Goal: Task Accomplishment & Management: Use online tool/utility

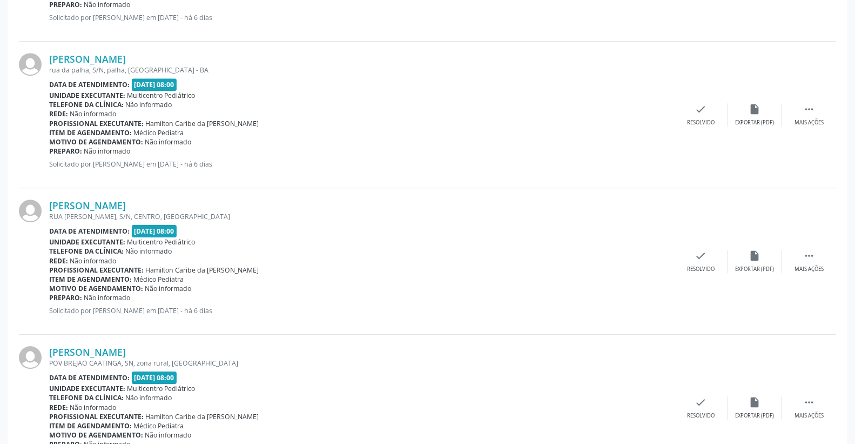
scroll to position [2127, 0]
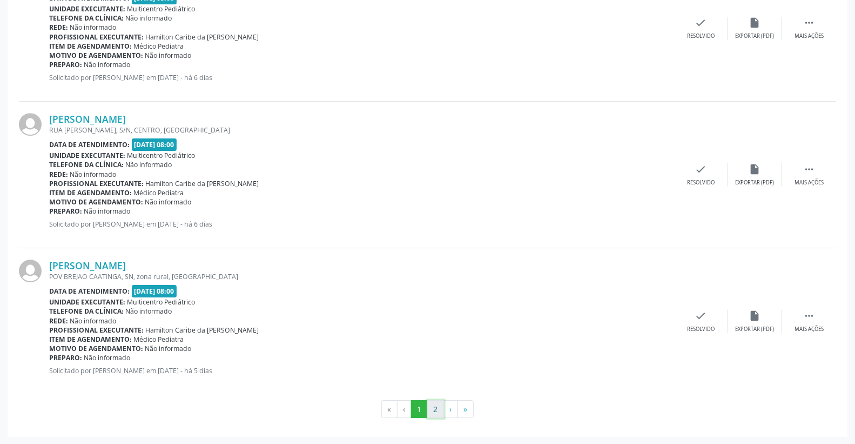
click at [434, 408] on button "2" at bounding box center [435, 409] width 17 height 18
click at [417, 408] on button "1" at bounding box center [419, 409] width 17 height 18
drag, startPoint x: 701, startPoint y: 322, endPoint x: 701, endPoint y: 316, distance: 5.9
click at [701, 316] on div "check Resolvido" at bounding box center [701, 321] width 54 height 23
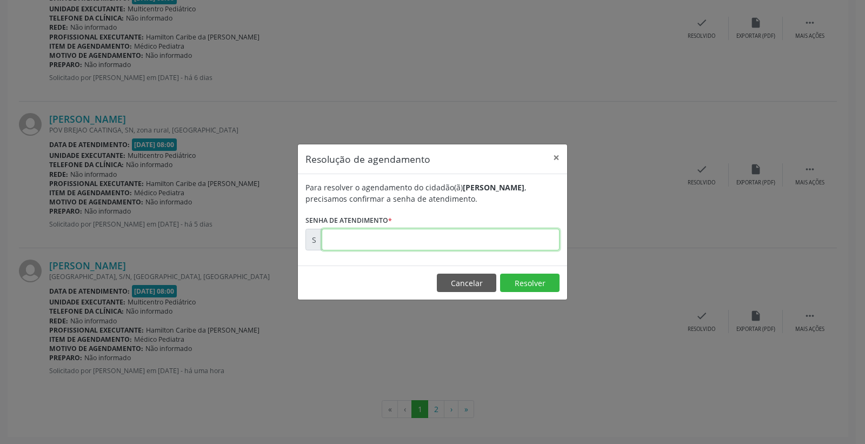
click at [474, 243] on input "text" at bounding box center [441, 240] width 238 height 22
type input "00171503"
click at [523, 280] on button "Resolver" at bounding box center [529, 282] width 59 height 18
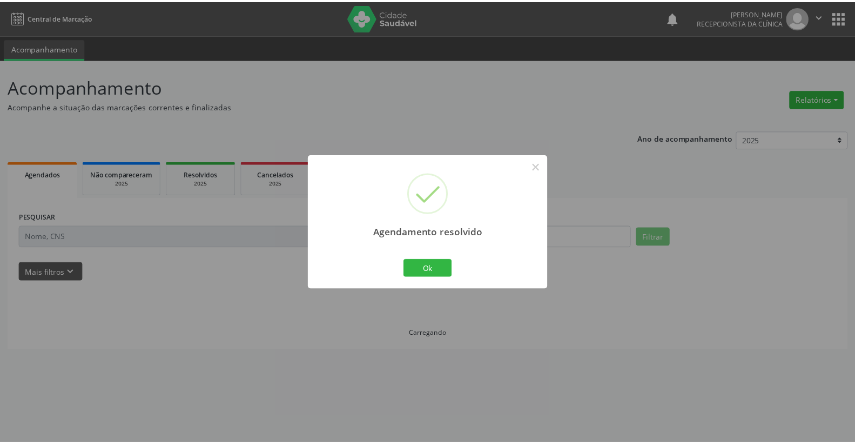
scroll to position [0, 0]
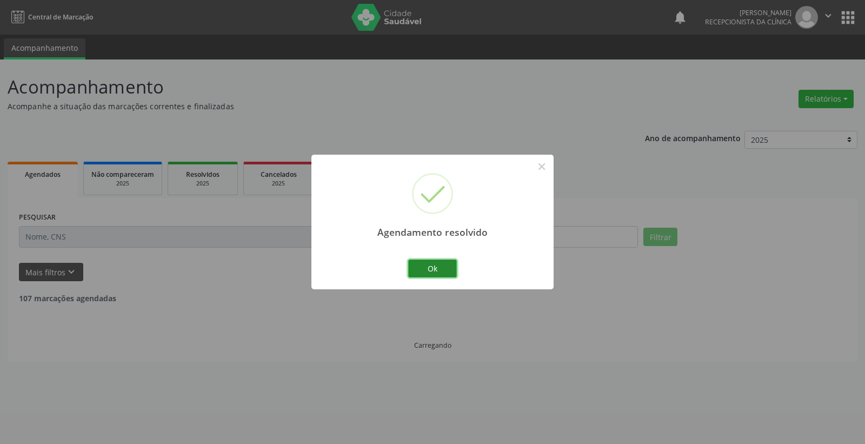
click at [440, 264] on button "Ok" at bounding box center [432, 268] width 49 height 18
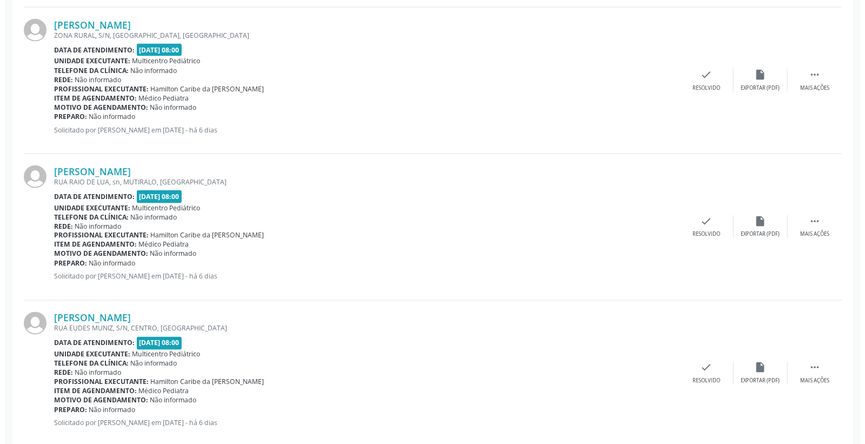
scroll to position [1141, 0]
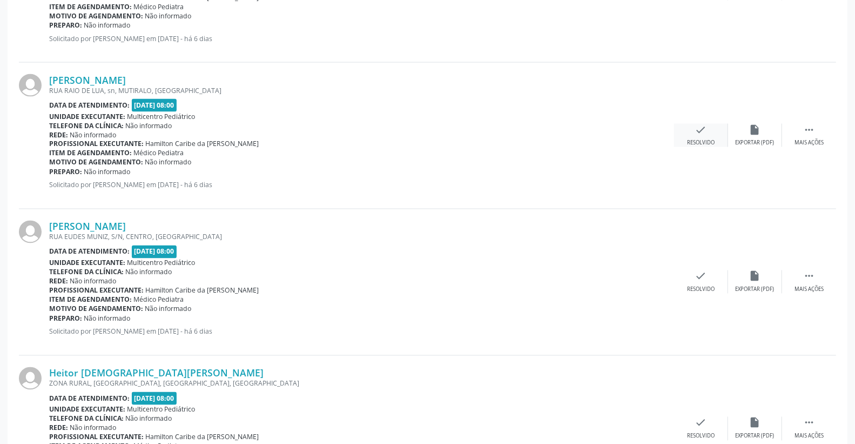
click at [720, 131] on div "check Resolvido" at bounding box center [701, 135] width 54 height 23
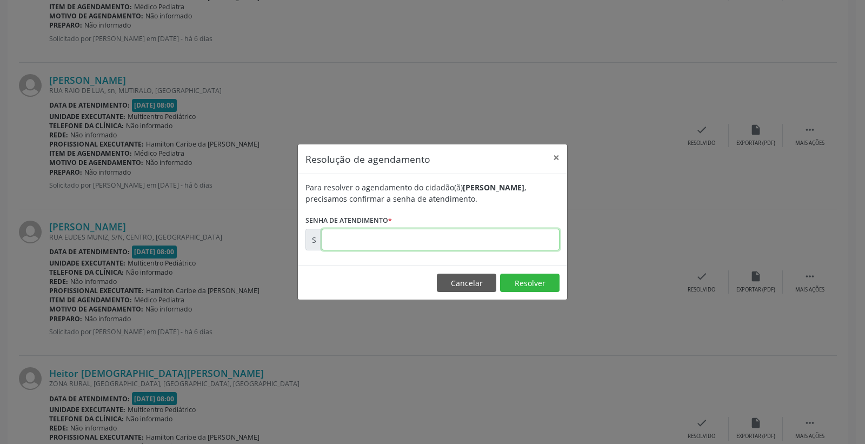
click at [539, 234] on input "text" at bounding box center [441, 240] width 238 height 22
type input "00170517"
click at [528, 276] on button "Resolver" at bounding box center [529, 282] width 59 height 18
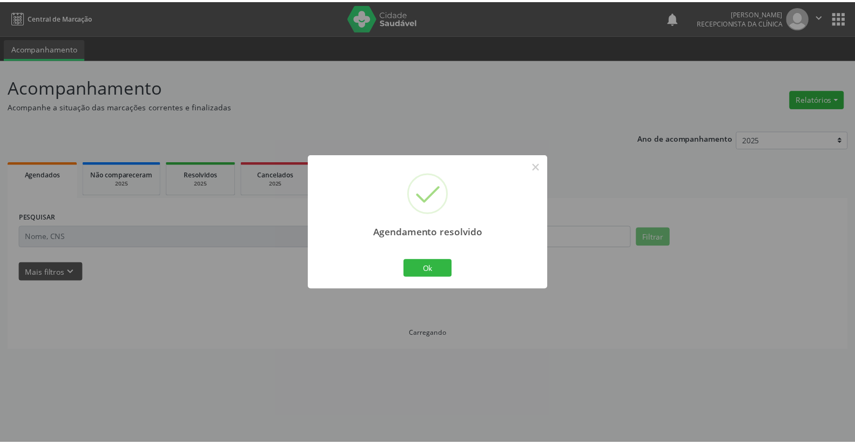
scroll to position [0, 0]
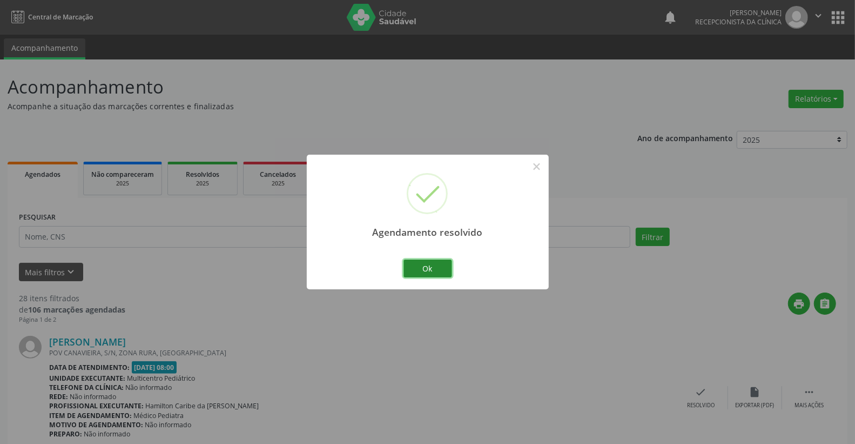
click at [438, 270] on button "Ok" at bounding box center [428, 268] width 49 height 18
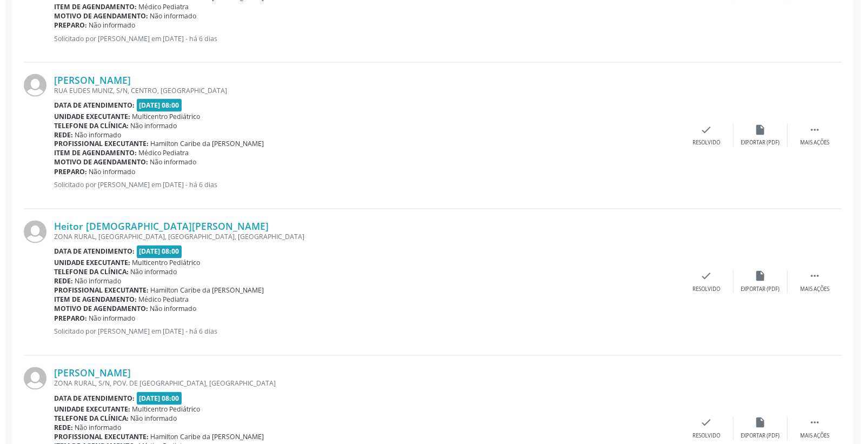
scroll to position [1201, 0]
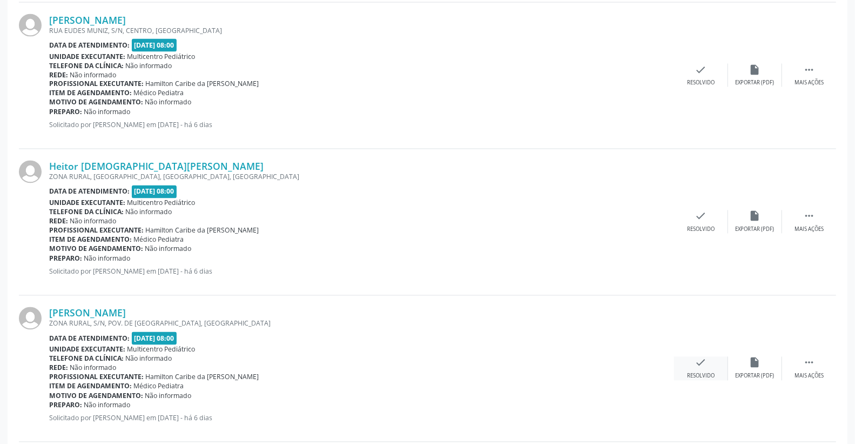
click at [704, 363] on icon "check" at bounding box center [701, 363] width 12 height 12
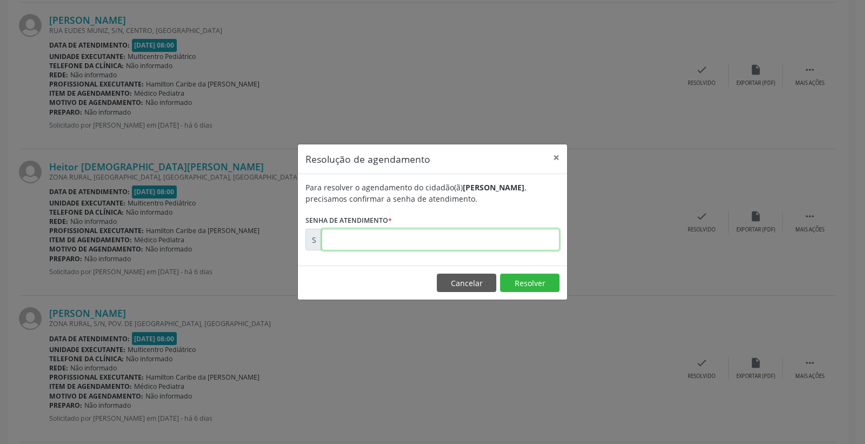
click at [494, 232] on input "text" at bounding box center [441, 240] width 238 height 22
type input "00170587"
click at [533, 289] on button "Resolver" at bounding box center [529, 282] width 59 height 18
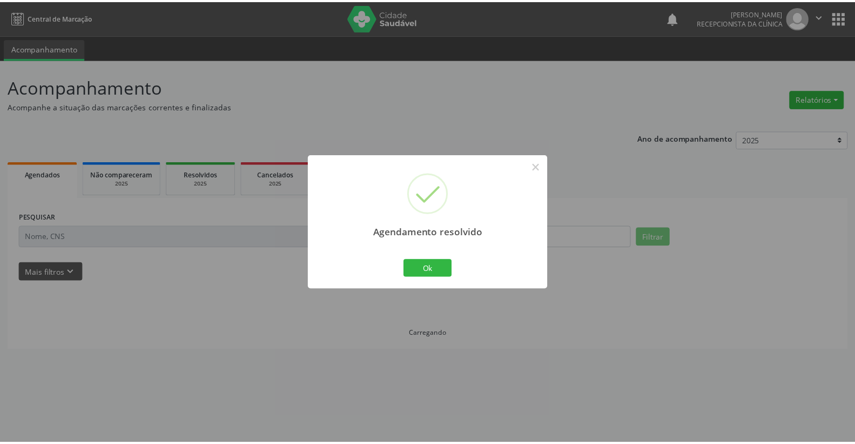
scroll to position [0, 0]
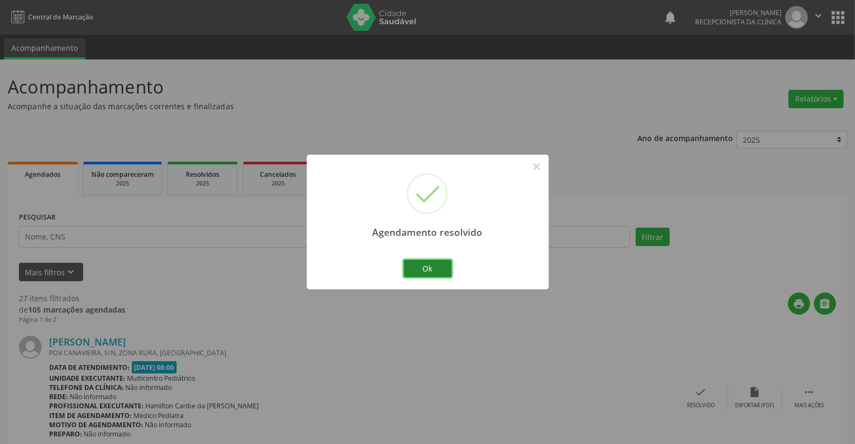
click at [438, 273] on button "Ok" at bounding box center [428, 268] width 49 height 18
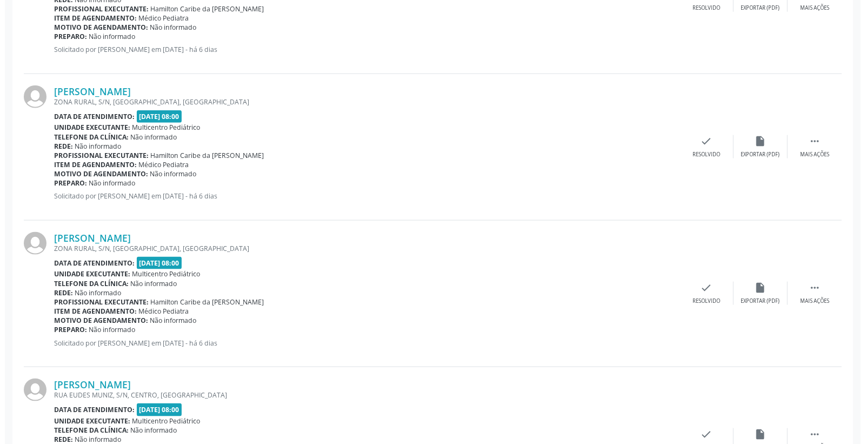
scroll to position [840, 0]
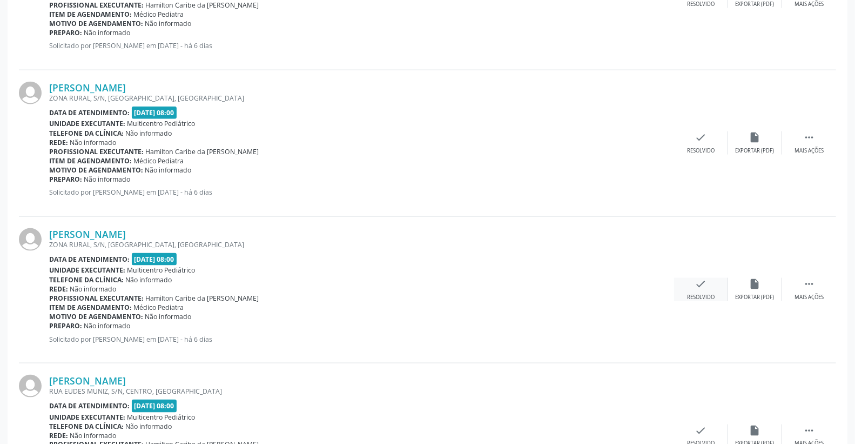
click at [716, 282] on div "check Resolvido" at bounding box center [701, 289] width 54 height 23
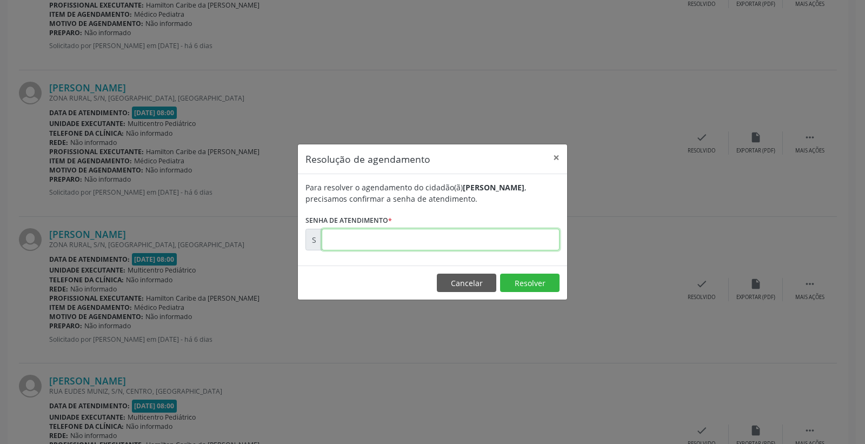
click at [481, 245] on input "text" at bounding box center [441, 240] width 238 height 22
type input "00170462"
click at [527, 290] on button "Resolver" at bounding box center [529, 282] width 59 height 18
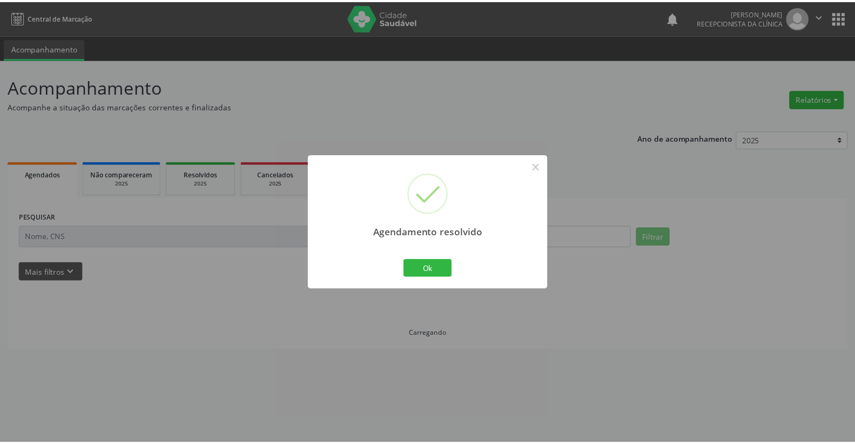
scroll to position [0, 0]
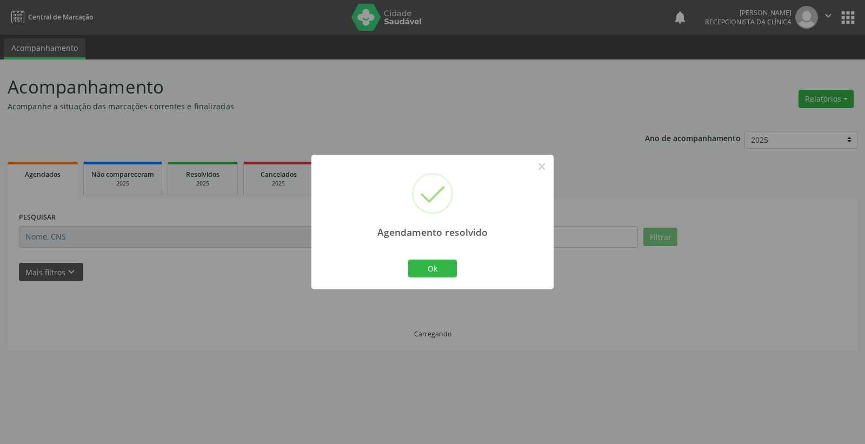
click at [460, 266] on div "Agendamento resolvido × Ok Cancel" at bounding box center [432, 222] width 242 height 135
click at [444, 266] on button "Ok" at bounding box center [432, 268] width 49 height 18
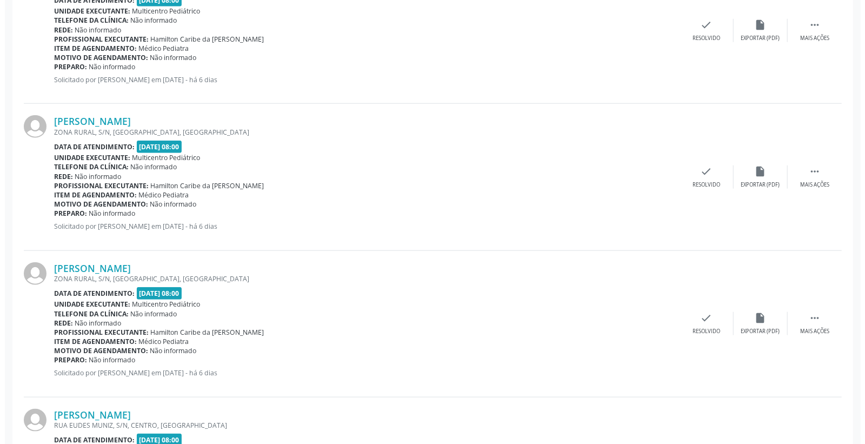
scroll to position [660, 0]
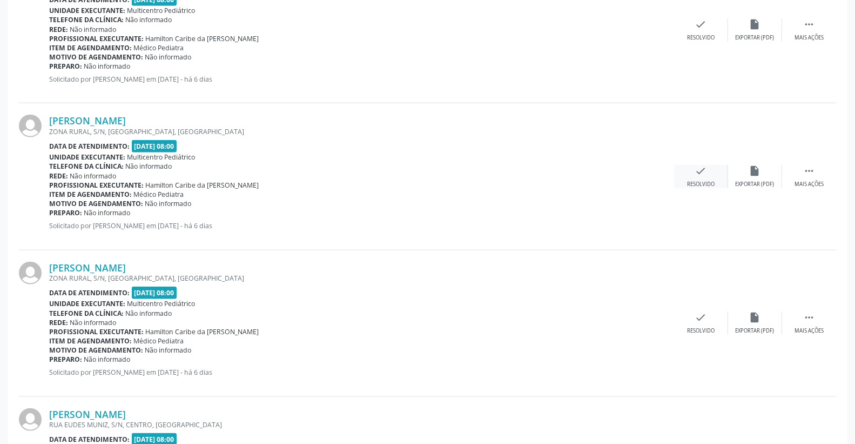
click at [705, 182] on div "Resolvido" at bounding box center [701, 184] width 28 height 8
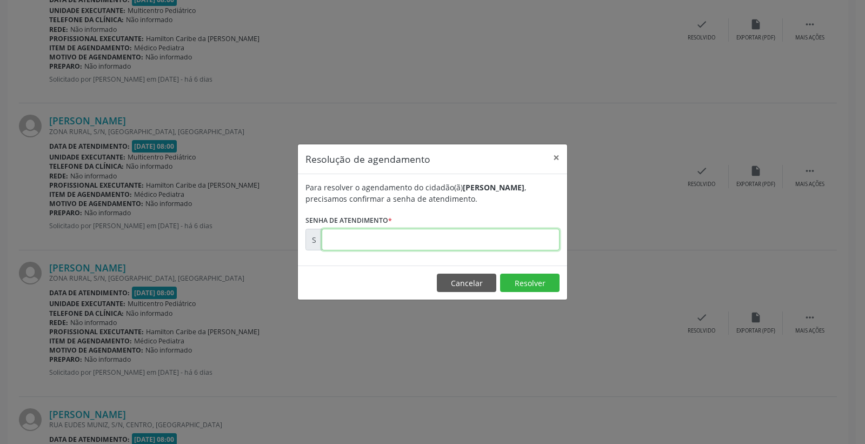
click at [520, 236] on input "text" at bounding box center [441, 240] width 238 height 22
type input "00170456"
click at [542, 282] on button "Resolver" at bounding box center [529, 282] width 59 height 18
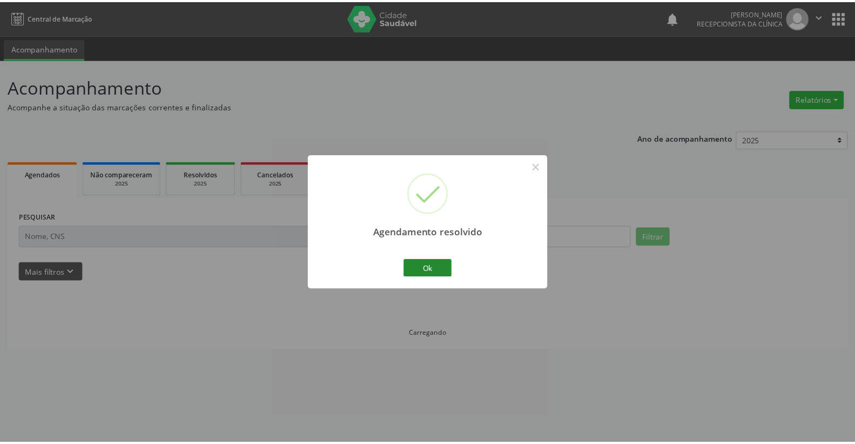
scroll to position [0, 0]
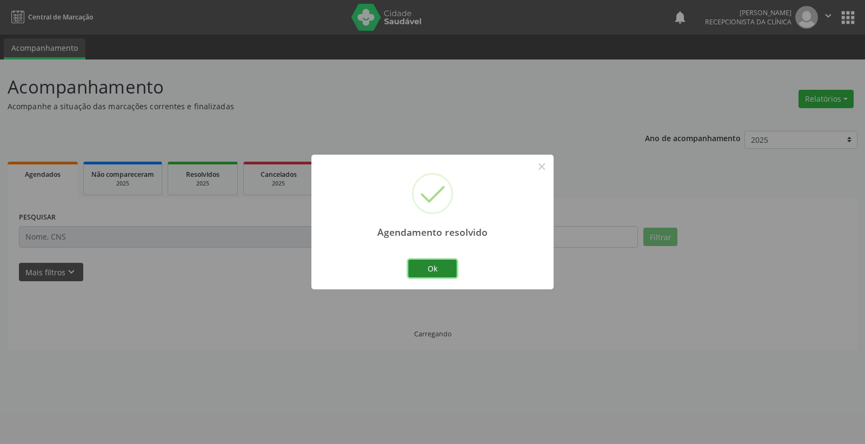
click at [439, 265] on button "Ok" at bounding box center [432, 268] width 49 height 18
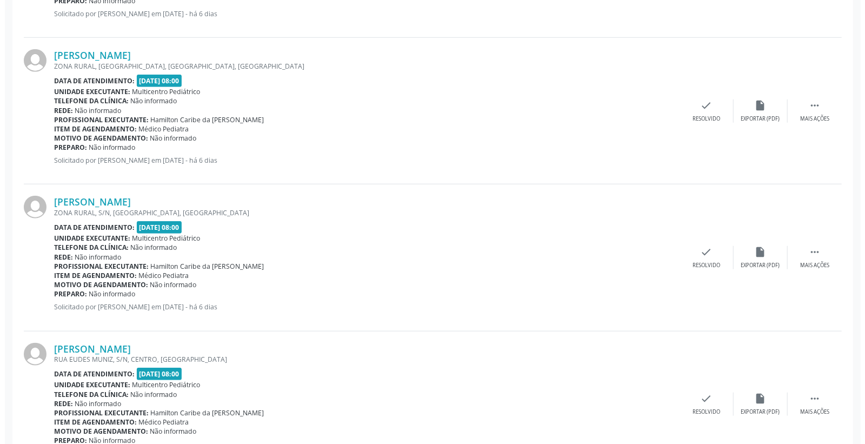
scroll to position [600, 0]
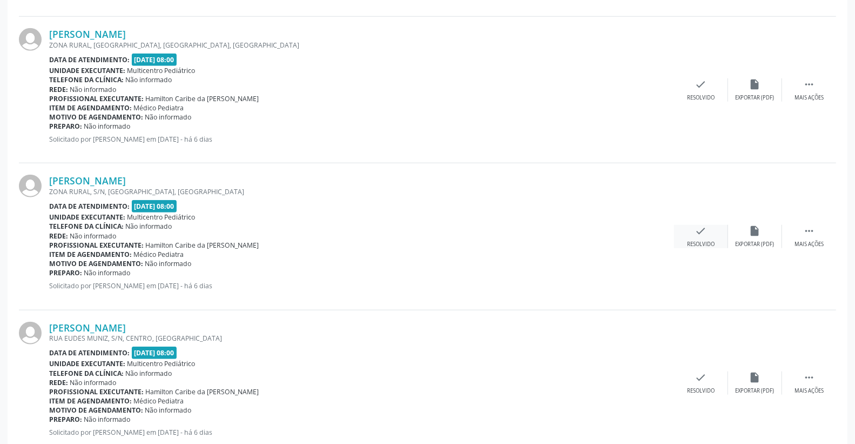
click at [692, 233] on div "check Resolvido" at bounding box center [701, 236] width 54 height 23
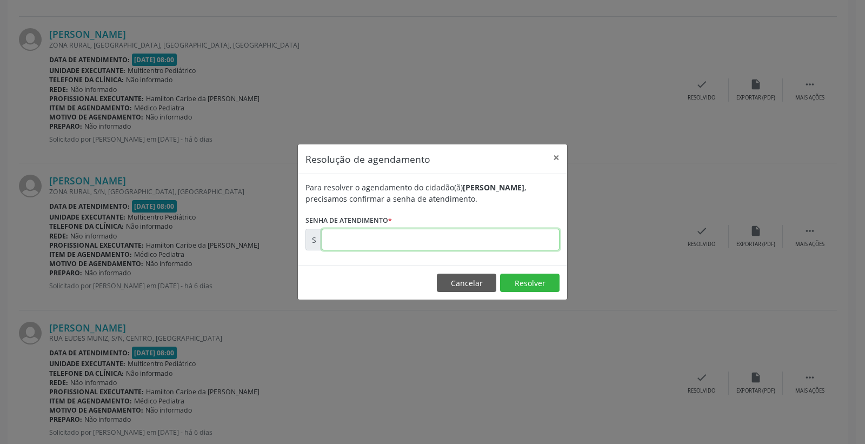
click at [528, 242] on input "text" at bounding box center [441, 240] width 238 height 22
type input "00170460"
drag, startPoint x: 532, startPoint y: 281, endPoint x: 527, endPoint y: 285, distance: 6.2
click at [530, 283] on button "Resolver" at bounding box center [529, 282] width 59 height 18
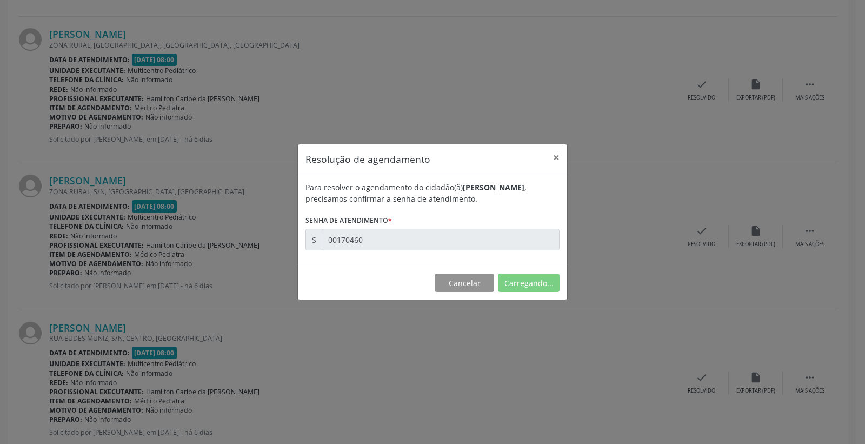
click at [450, 269] on footer "Cancelar Carregando..." at bounding box center [432, 282] width 269 height 34
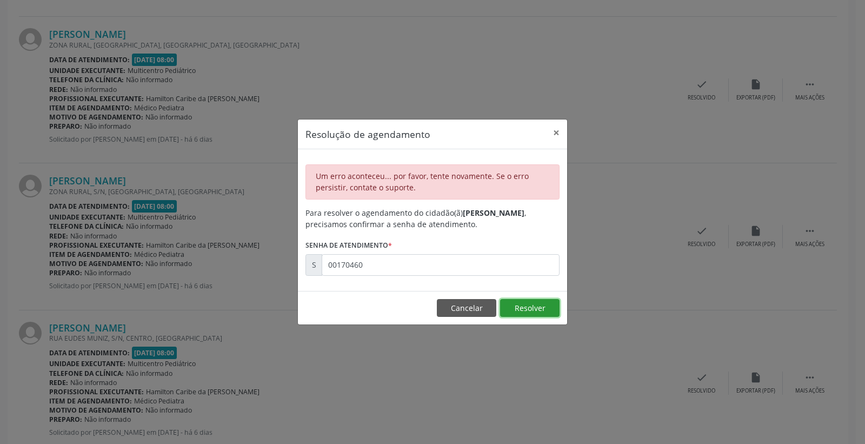
click at [527, 309] on button "Resolver" at bounding box center [529, 308] width 59 height 18
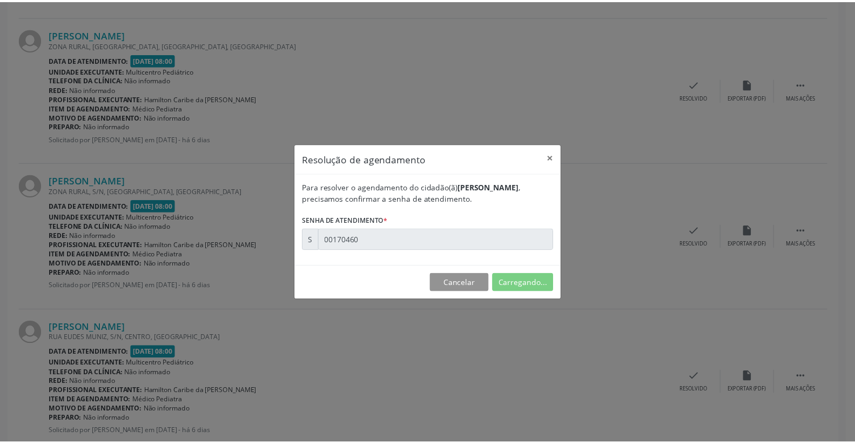
scroll to position [0, 0]
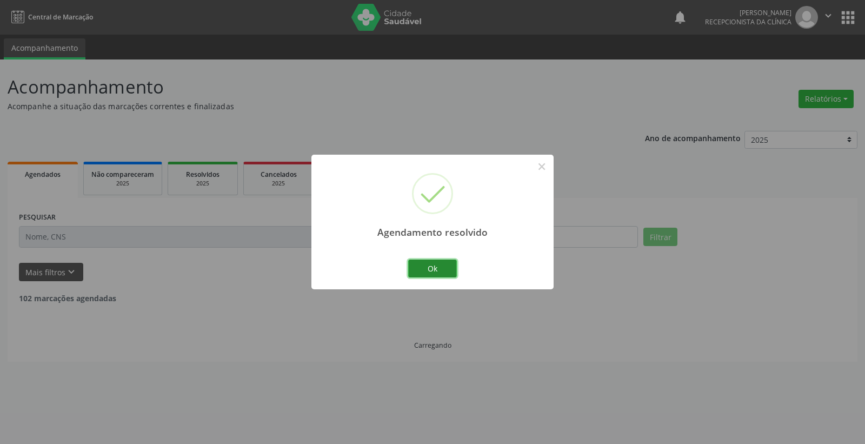
click at [440, 273] on button "Ok" at bounding box center [432, 268] width 49 height 18
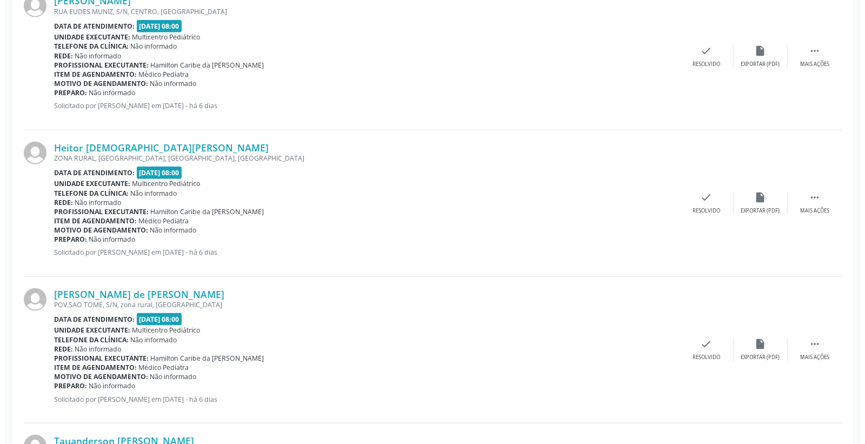
scroll to position [960, 0]
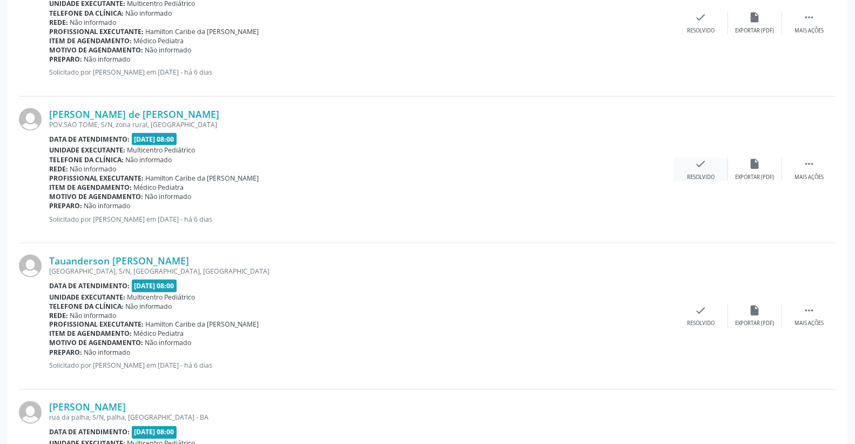
click at [699, 168] on icon "check" at bounding box center [701, 164] width 12 height 12
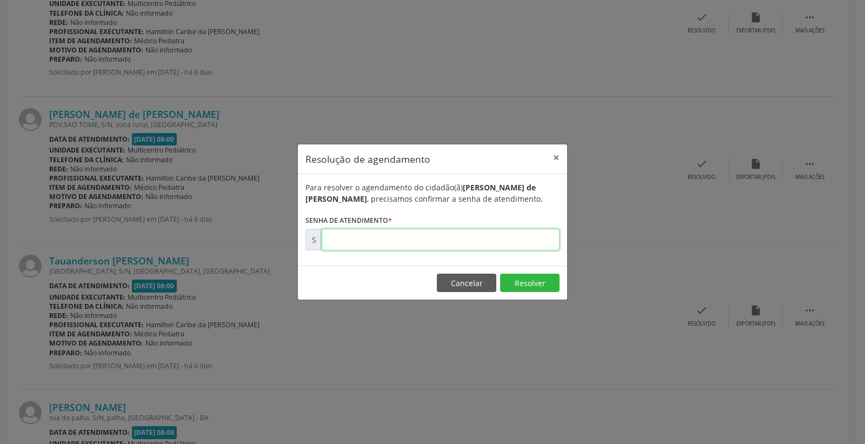
click at [527, 242] on input "text" at bounding box center [441, 240] width 238 height 22
type input "00170596"
click at [524, 284] on button "Resolver" at bounding box center [529, 282] width 59 height 18
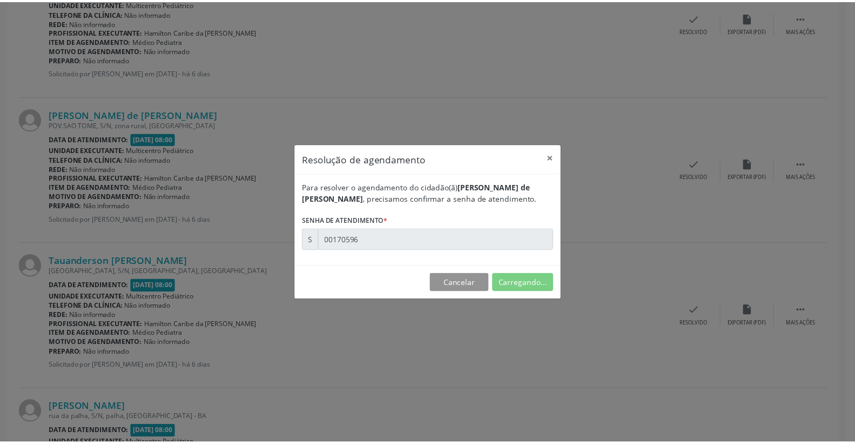
scroll to position [0, 0]
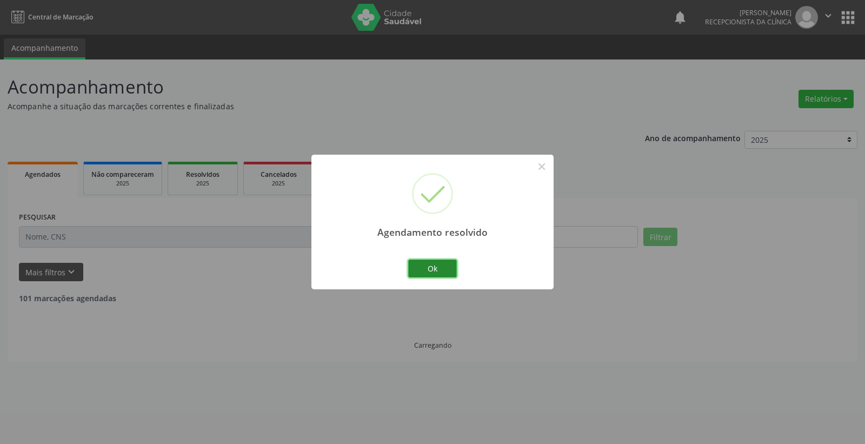
click at [444, 269] on button "Ok" at bounding box center [432, 268] width 49 height 18
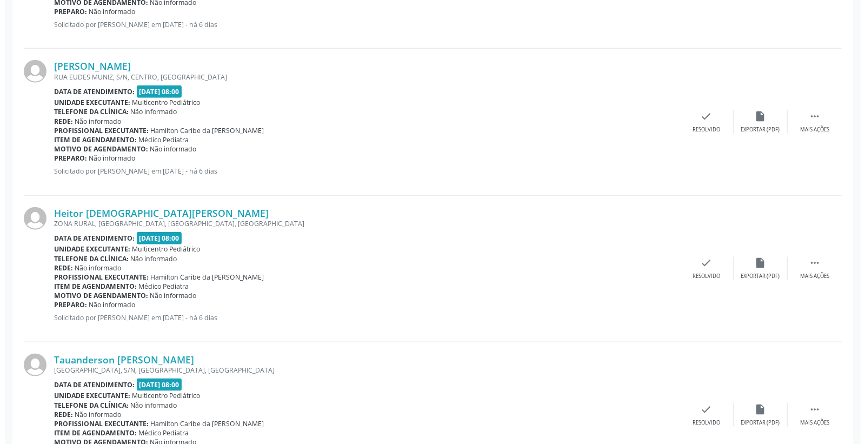
scroll to position [720, 0]
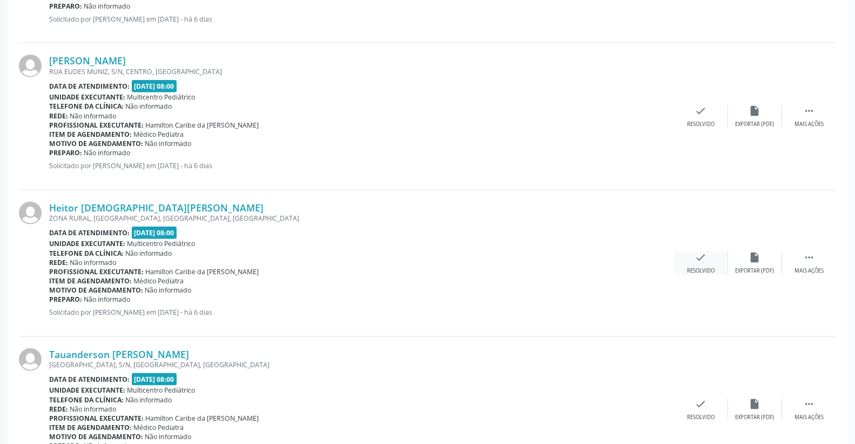
click at [719, 260] on div "check Resolvido" at bounding box center [701, 262] width 54 height 23
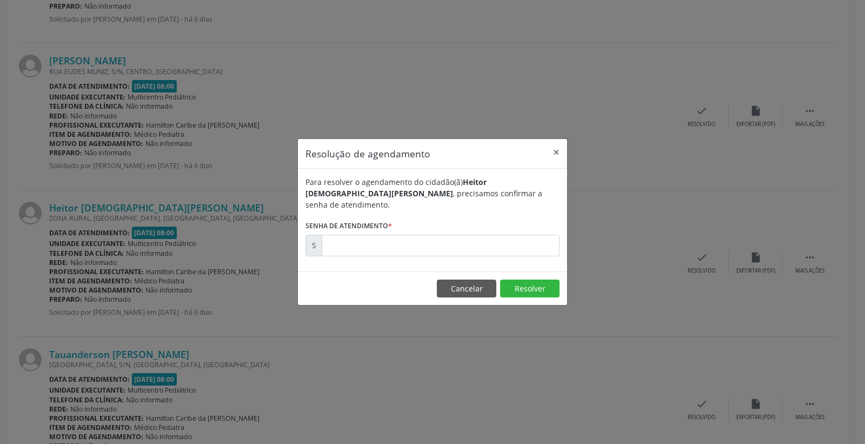
drag, startPoint x: 507, startPoint y: 256, endPoint x: 506, endPoint y: 247, distance: 8.1
click at [507, 254] on div "Para resolver o agendamento do cidadão(ã) [PERSON_NAME] , precisamos confirmar …" at bounding box center [432, 220] width 269 height 103
click at [506, 247] on input "text" at bounding box center [441, 246] width 238 height 22
type input "00170586"
click at [527, 279] on button "Resolver" at bounding box center [529, 288] width 59 height 18
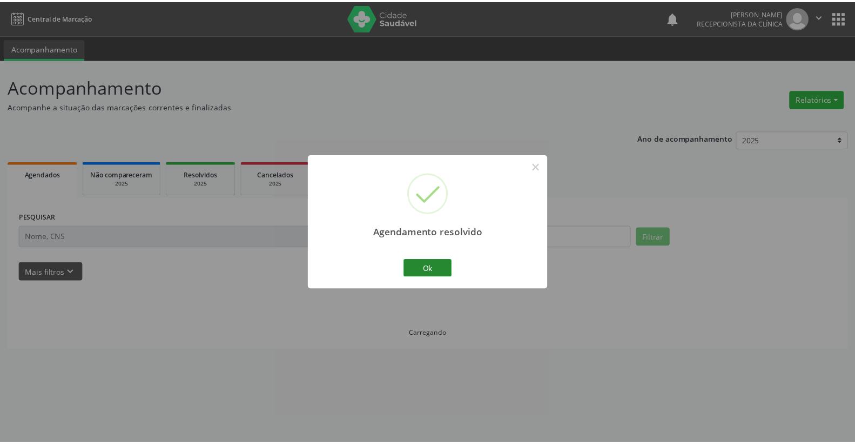
scroll to position [0, 0]
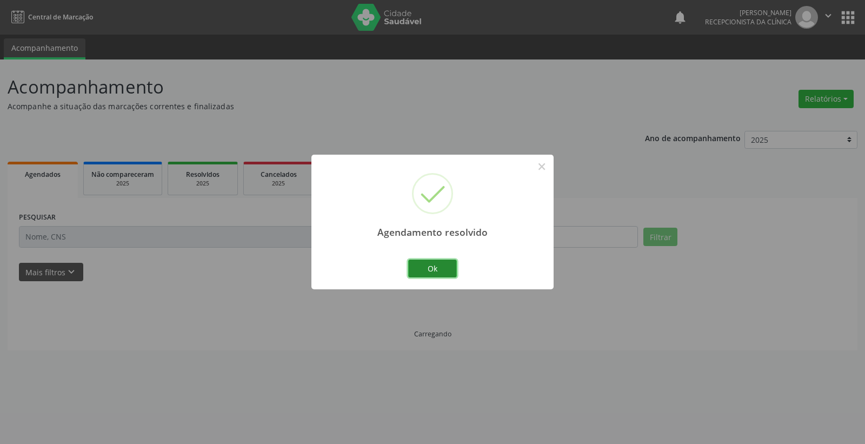
click at [435, 265] on button "Ok" at bounding box center [432, 268] width 49 height 18
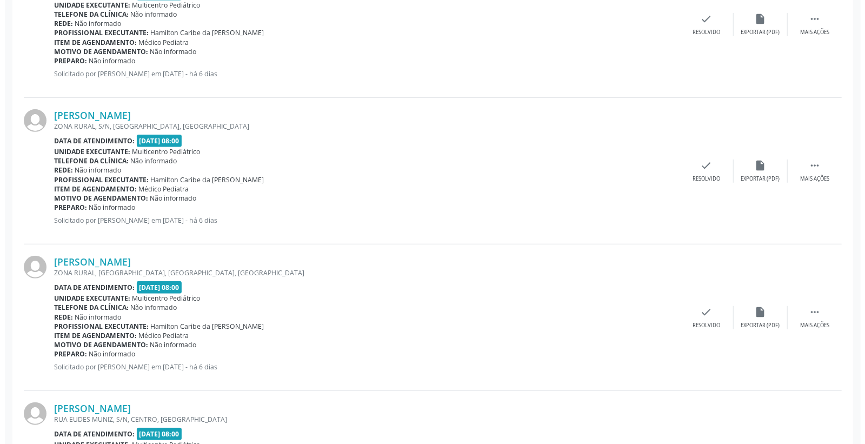
scroll to position [480, 0]
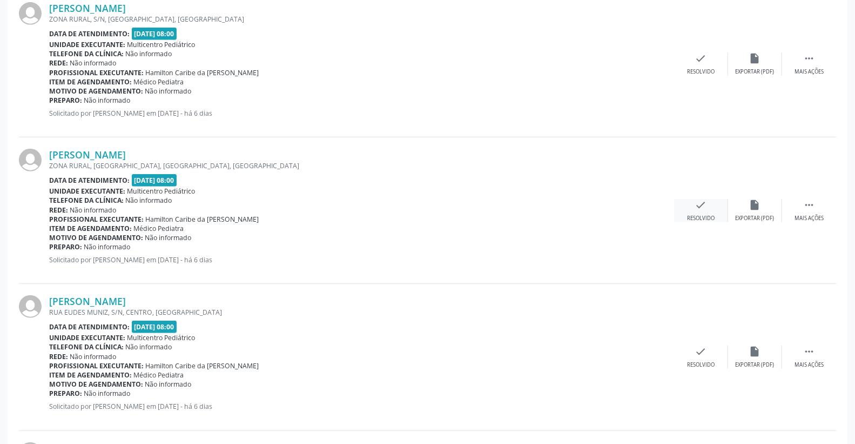
click at [705, 202] on icon "check" at bounding box center [701, 205] width 12 height 12
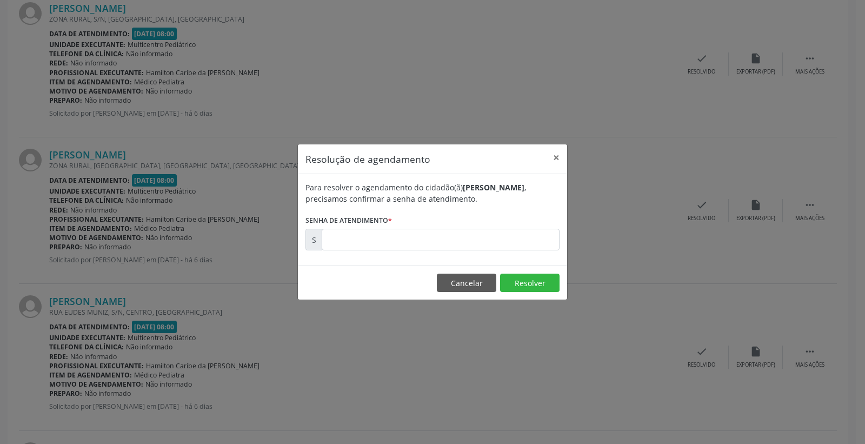
click at [492, 227] on form "Para resolver o agendamento do cidadão(ã) [PERSON_NAME] , precisamos confirmar …" at bounding box center [432, 216] width 254 height 69
click at [492, 237] on input "text" at bounding box center [441, 240] width 238 height 22
type input "00170420"
drag, startPoint x: 527, startPoint y: 284, endPoint x: 528, endPoint y: 290, distance: 6.6
click at [527, 288] on button "Resolver" at bounding box center [529, 282] width 59 height 18
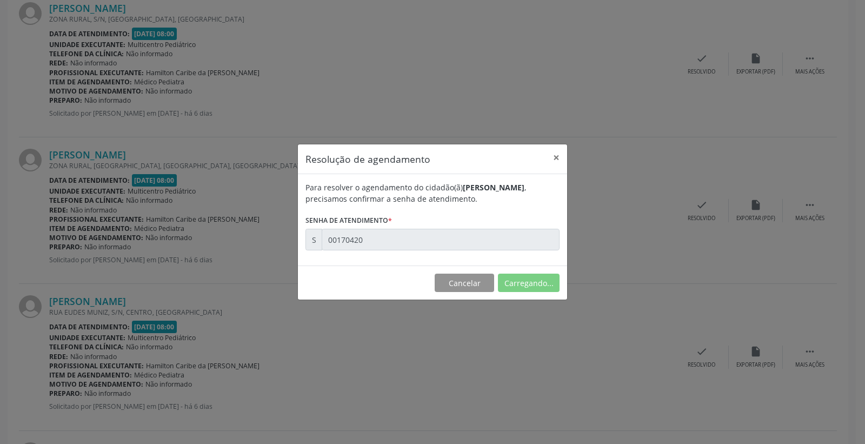
click at [528, 293] on footer "Cancelar Carregando..." at bounding box center [432, 282] width 269 height 34
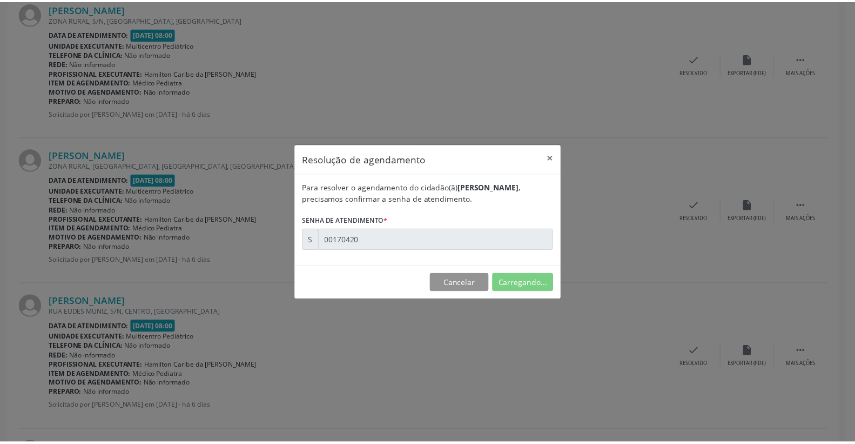
scroll to position [0, 0]
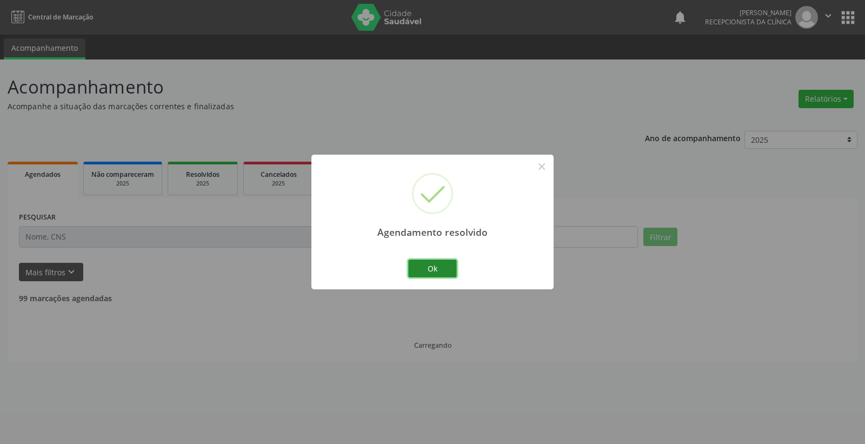
click at [433, 269] on button "Ok" at bounding box center [432, 268] width 49 height 18
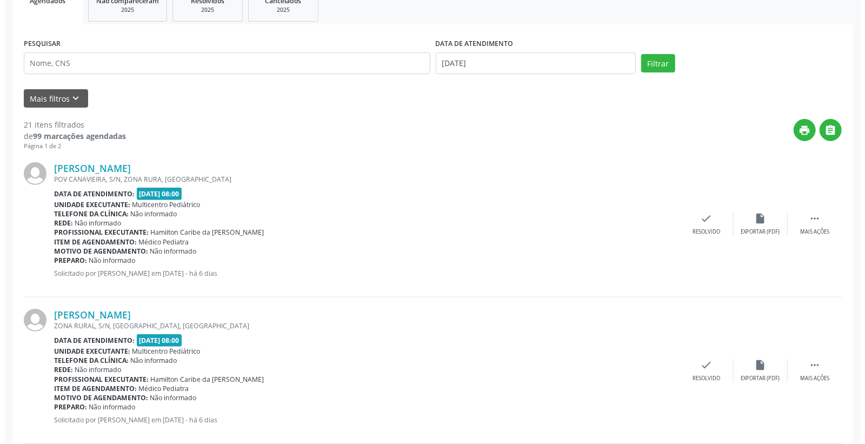
scroll to position [180, 0]
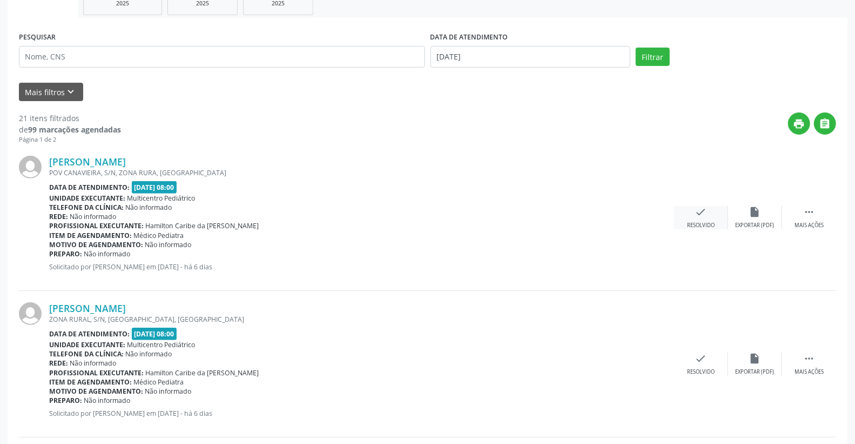
click at [705, 210] on icon "check" at bounding box center [701, 212] width 12 height 12
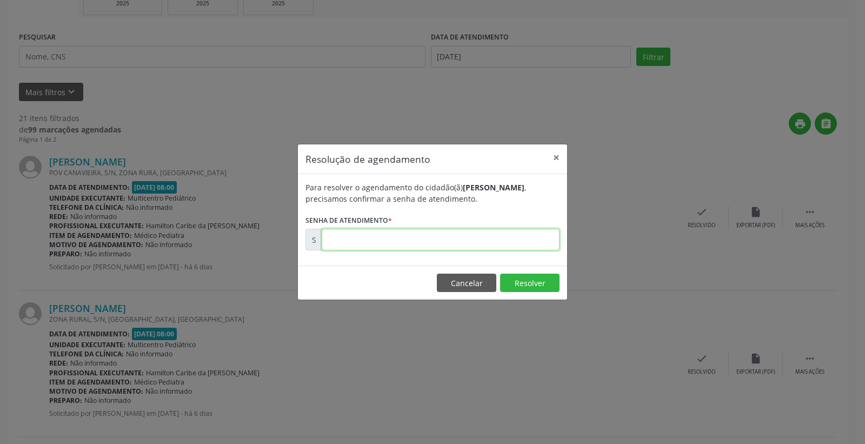
click at [490, 240] on input "text" at bounding box center [441, 240] width 238 height 22
click at [522, 286] on button "Resolver" at bounding box center [529, 282] width 59 height 18
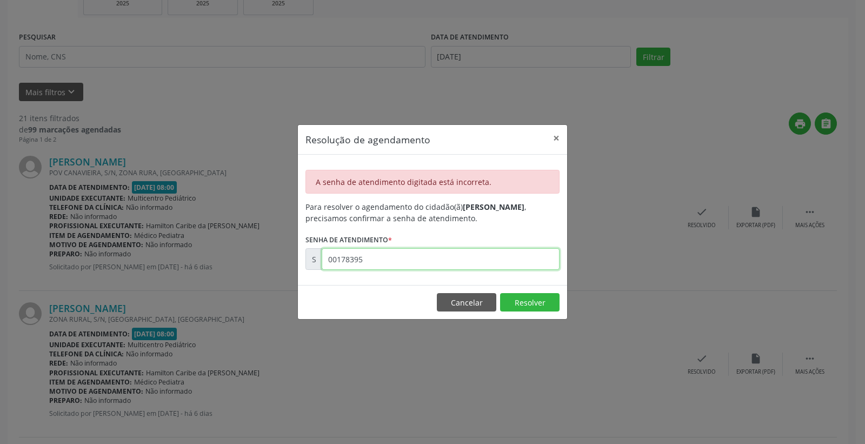
click at [385, 259] on input "00178395" at bounding box center [441, 259] width 238 height 22
type input "00178396"
click at [520, 301] on button "Resolver" at bounding box center [529, 302] width 59 height 18
click at [473, 294] on button "Cancelar" at bounding box center [466, 302] width 59 height 18
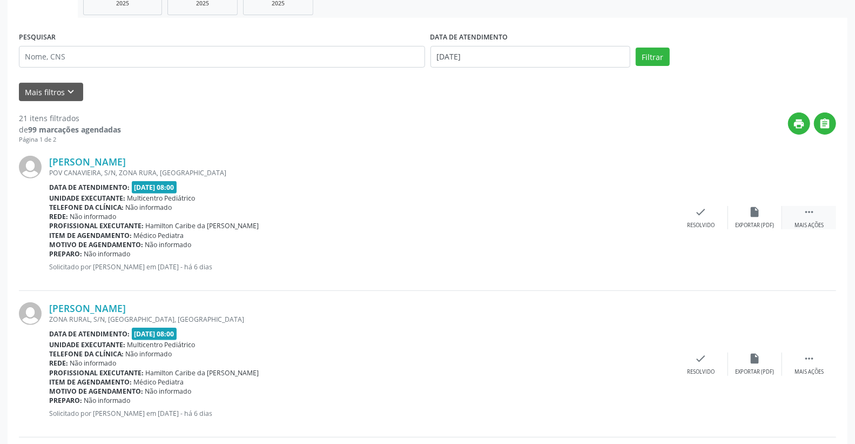
click at [811, 219] on div " Mais ações" at bounding box center [809, 217] width 54 height 23
click at [649, 213] on icon "print" at bounding box center [647, 212] width 12 height 12
click at [541, 209] on icon "check" at bounding box center [539, 212] width 12 height 12
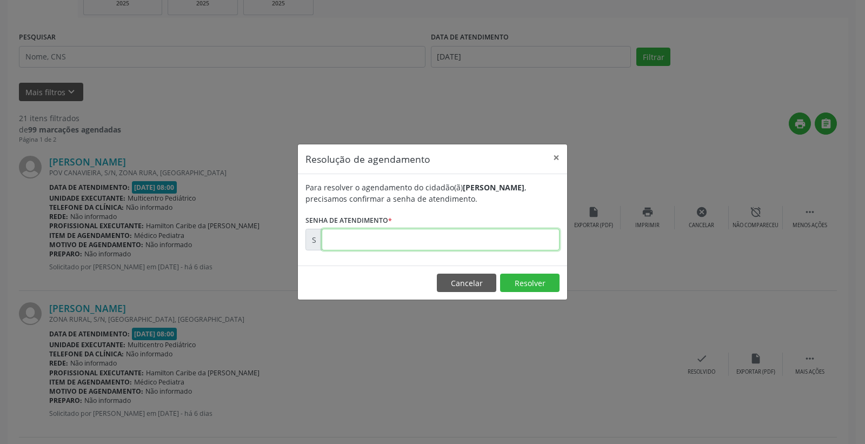
paste input "00170396"
type input "00170396"
click at [523, 283] on button "Resolver" at bounding box center [529, 282] width 59 height 18
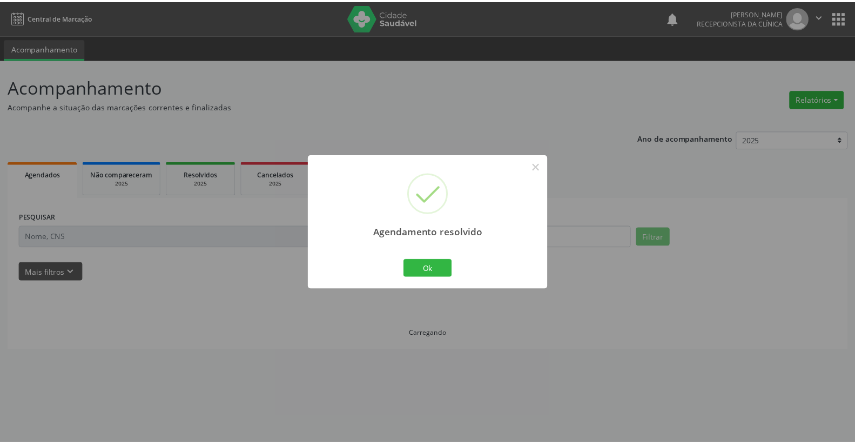
scroll to position [0, 0]
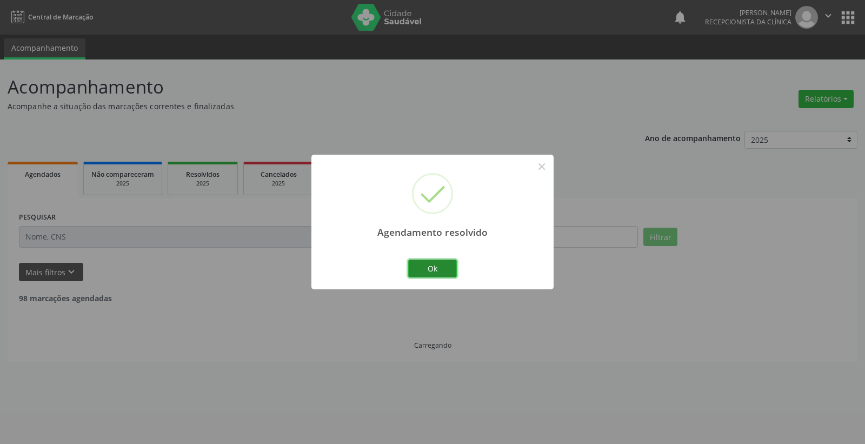
click at [451, 261] on button "Ok" at bounding box center [432, 268] width 49 height 18
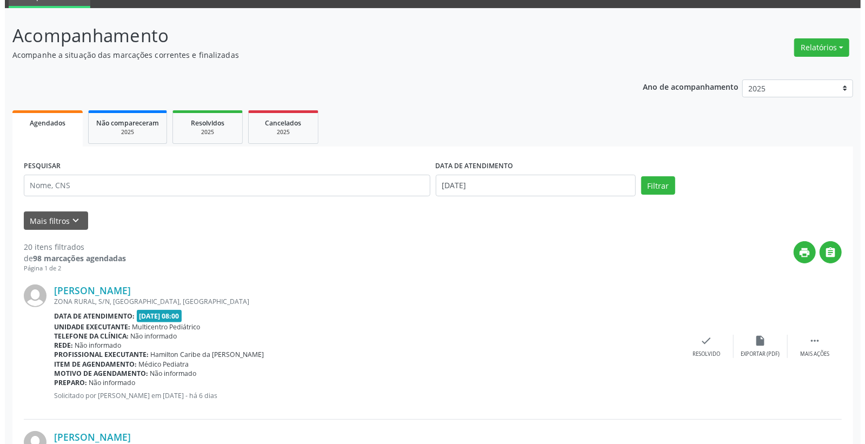
scroll to position [120, 0]
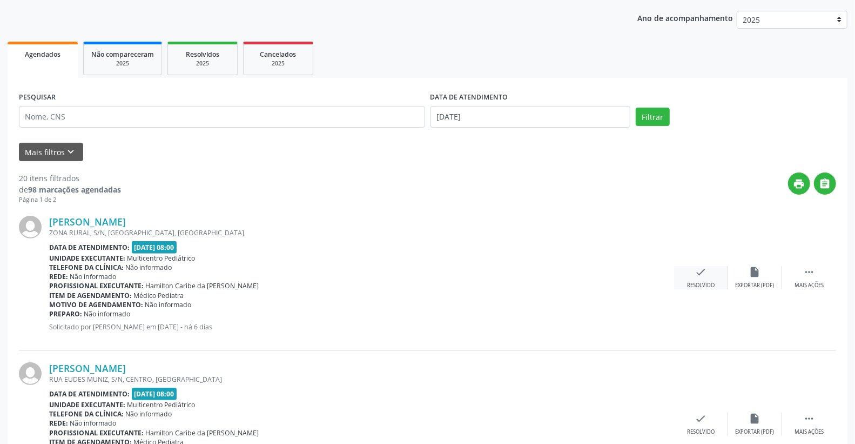
click at [709, 276] on div "check Resolvido" at bounding box center [701, 277] width 54 height 23
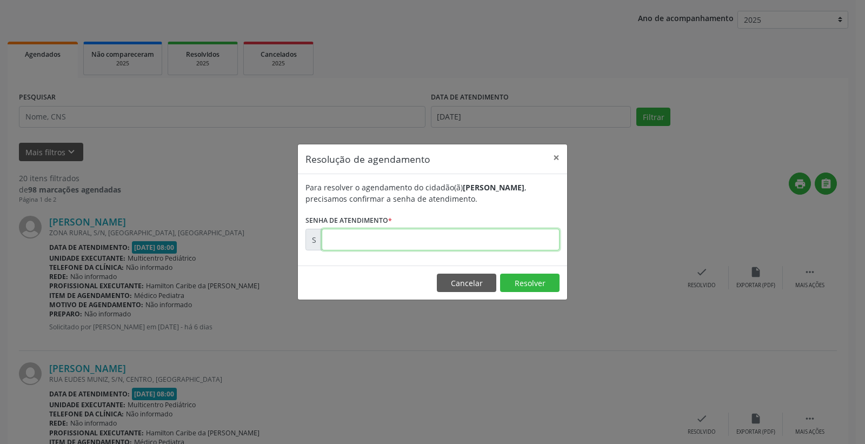
click at [520, 246] on input "text" at bounding box center [441, 240] width 238 height 22
type input "00170402"
click at [523, 283] on button "Resolver" at bounding box center [529, 282] width 59 height 18
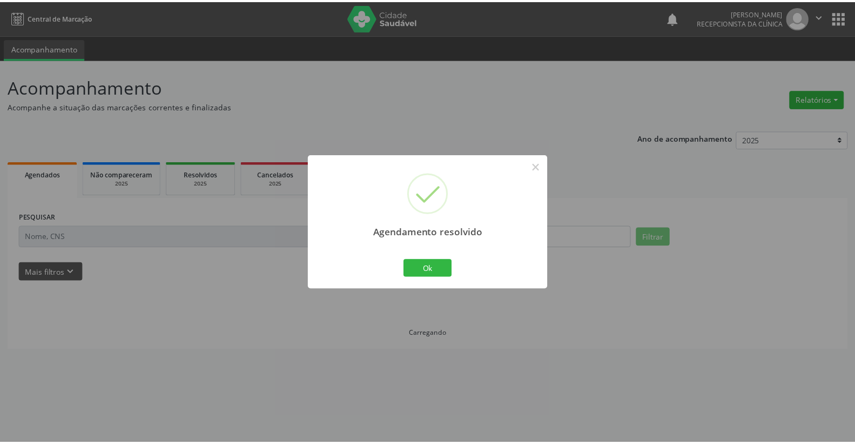
scroll to position [0, 0]
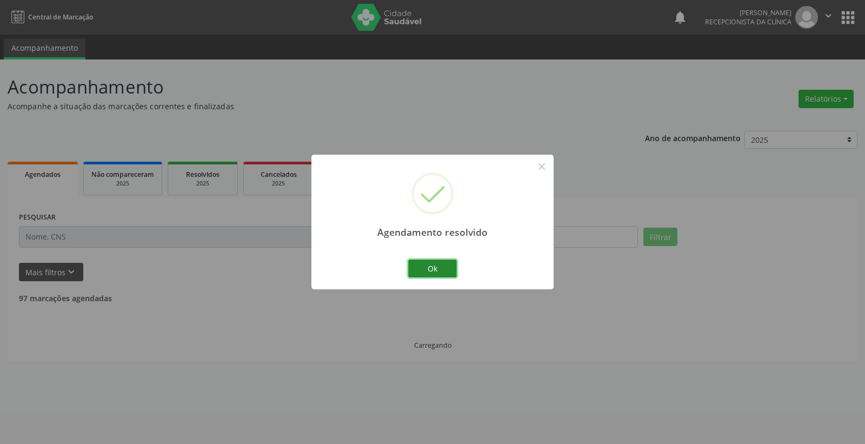
click at [436, 262] on button "Ok" at bounding box center [432, 268] width 49 height 18
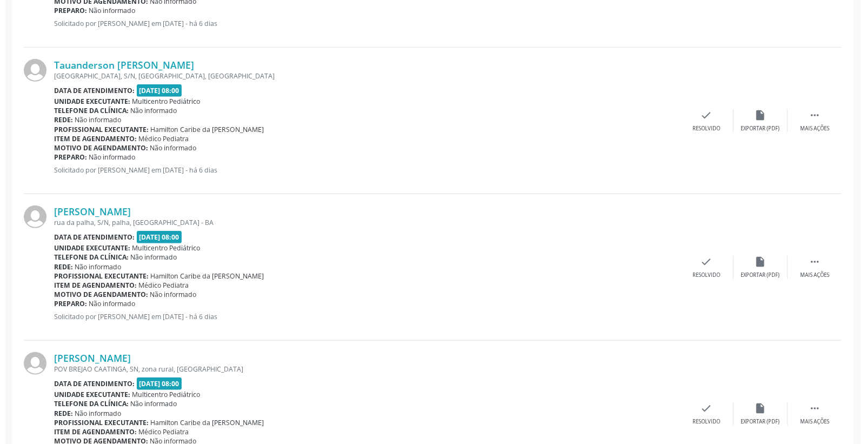
scroll to position [540, 0]
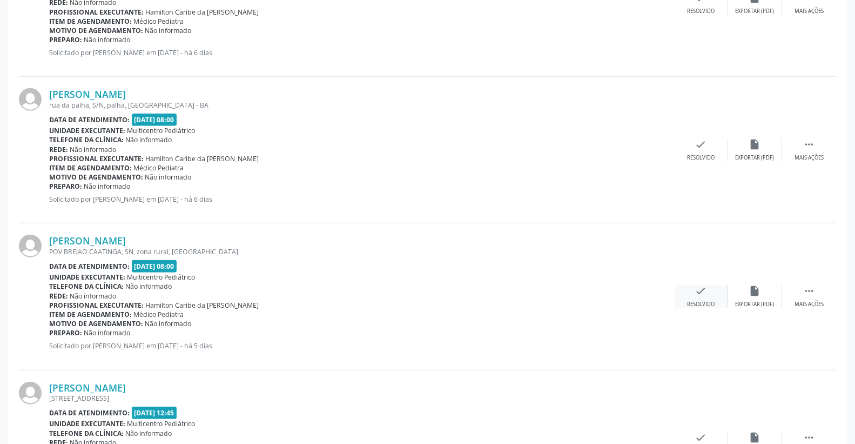
click at [702, 293] on icon "check" at bounding box center [701, 291] width 12 height 12
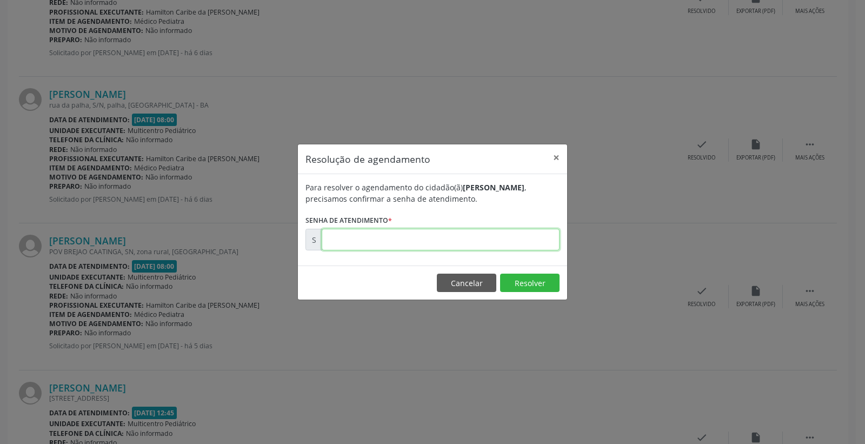
drag, startPoint x: 499, startPoint y: 230, endPoint x: 505, endPoint y: 232, distance: 6.5
click at [499, 230] on input "text" at bounding box center [441, 240] width 238 height 22
type input "00170724"
click at [543, 273] on button "Resolver" at bounding box center [529, 282] width 59 height 18
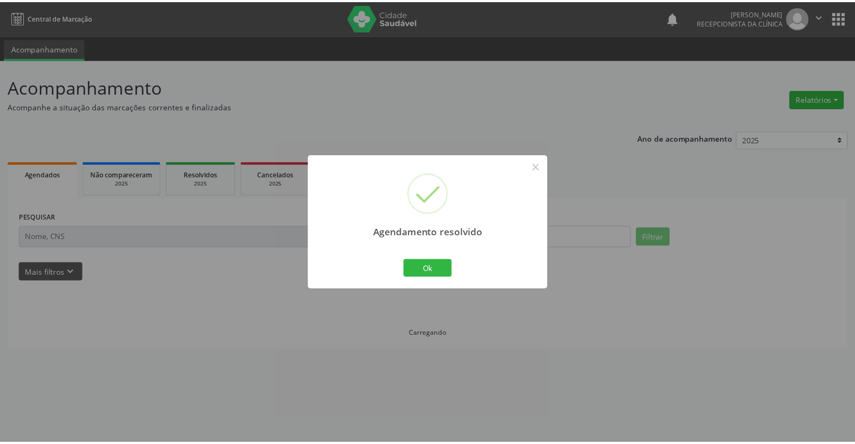
scroll to position [0, 0]
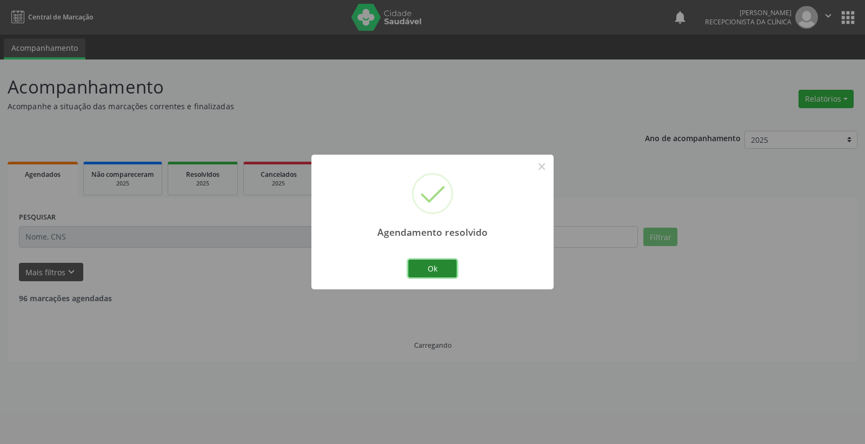
drag, startPoint x: 434, startPoint y: 266, endPoint x: 429, endPoint y: 268, distance: 5.6
click at [430, 268] on button "Ok" at bounding box center [432, 268] width 49 height 18
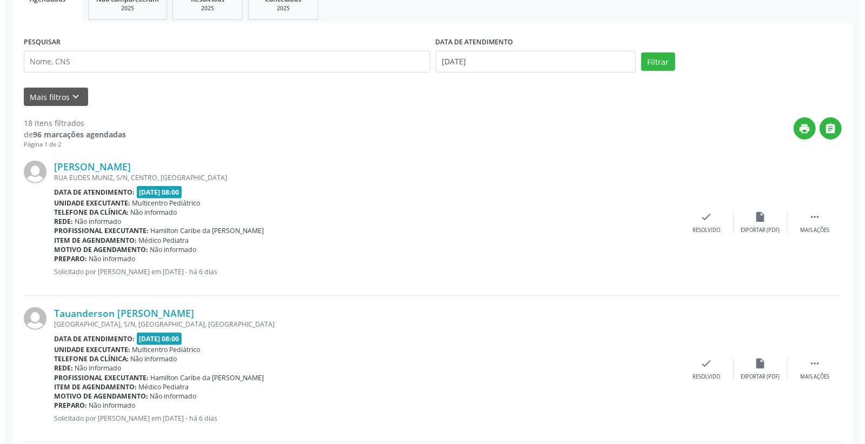
scroll to position [240, 0]
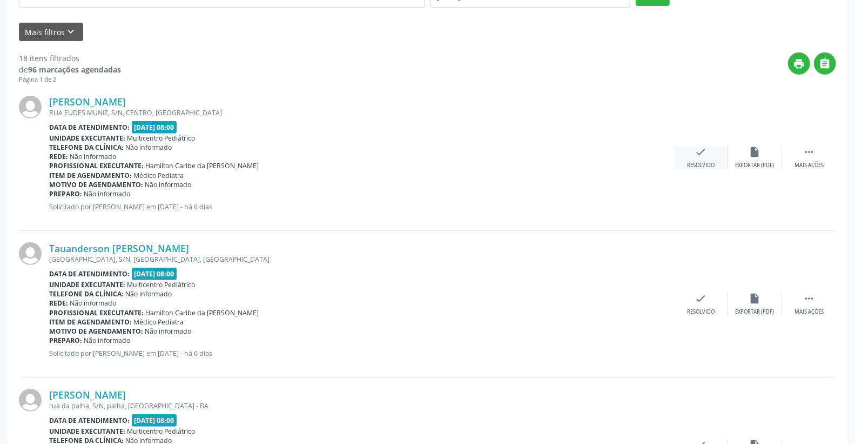
click at [692, 162] on div "Resolvido" at bounding box center [701, 166] width 28 height 8
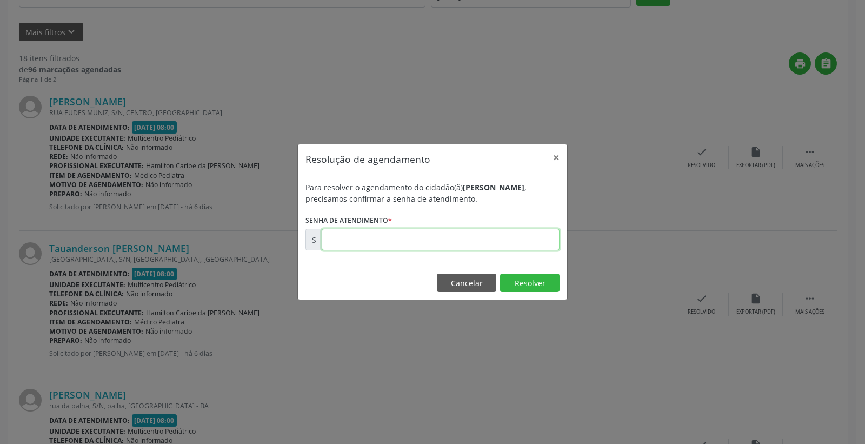
drag, startPoint x: 536, startPoint y: 242, endPoint x: 531, endPoint y: 246, distance: 6.9
click at [535, 245] on input "text" at bounding box center [441, 240] width 238 height 22
type input "00170585"
click at [538, 287] on button "Resolver" at bounding box center [529, 282] width 59 height 18
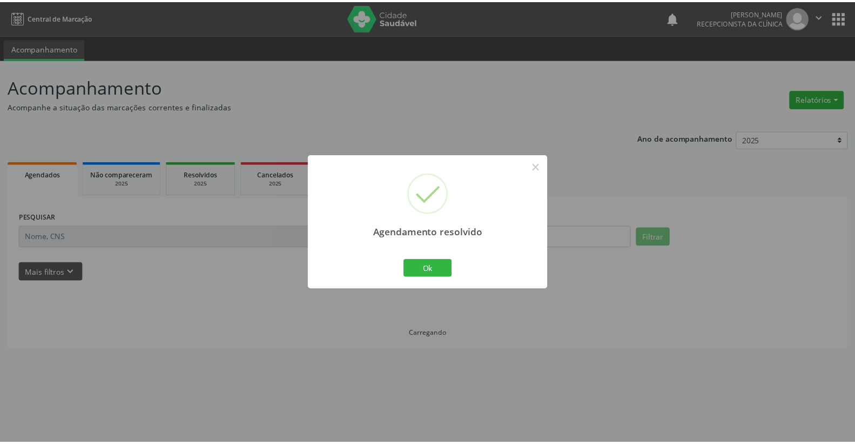
scroll to position [0, 0]
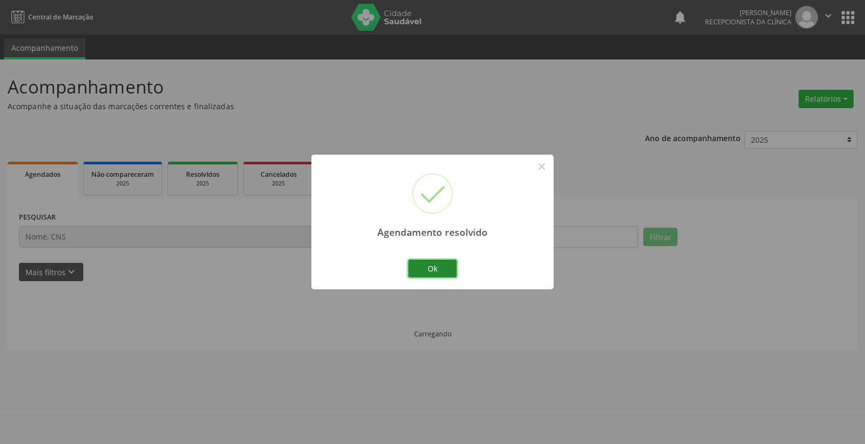
click at [439, 263] on button "Ok" at bounding box center [432, 268] width 49 height 18
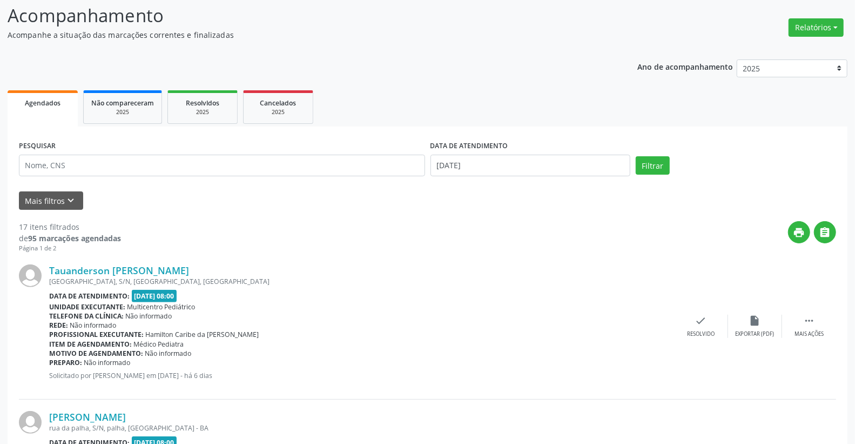
scroll to position [300, 0]
